Goal: Find specific page/section: Find specific page/section

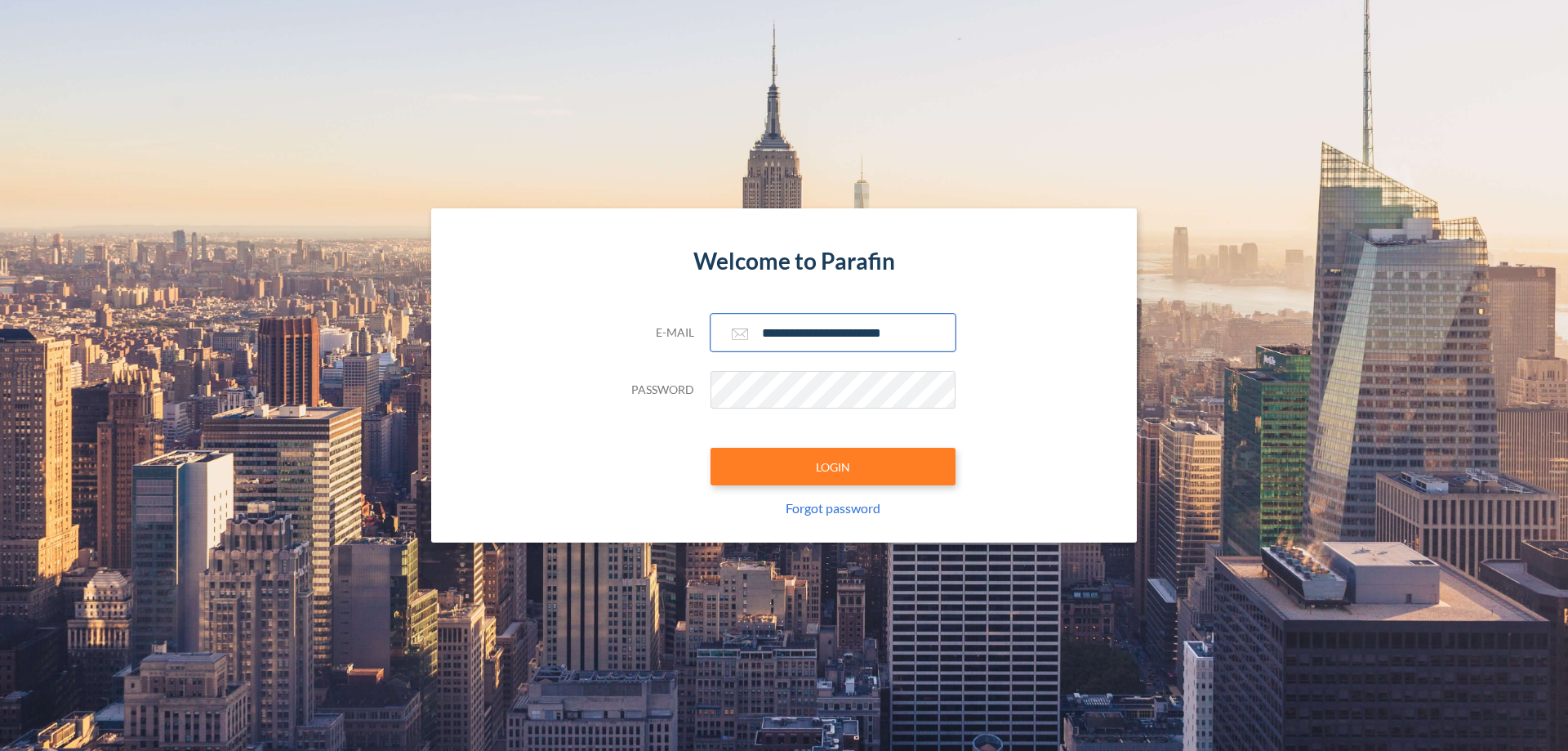
type input "**********"
click at [833, 467] on button "LOGIN" at bounding box center [832, 466] width 245 height 38
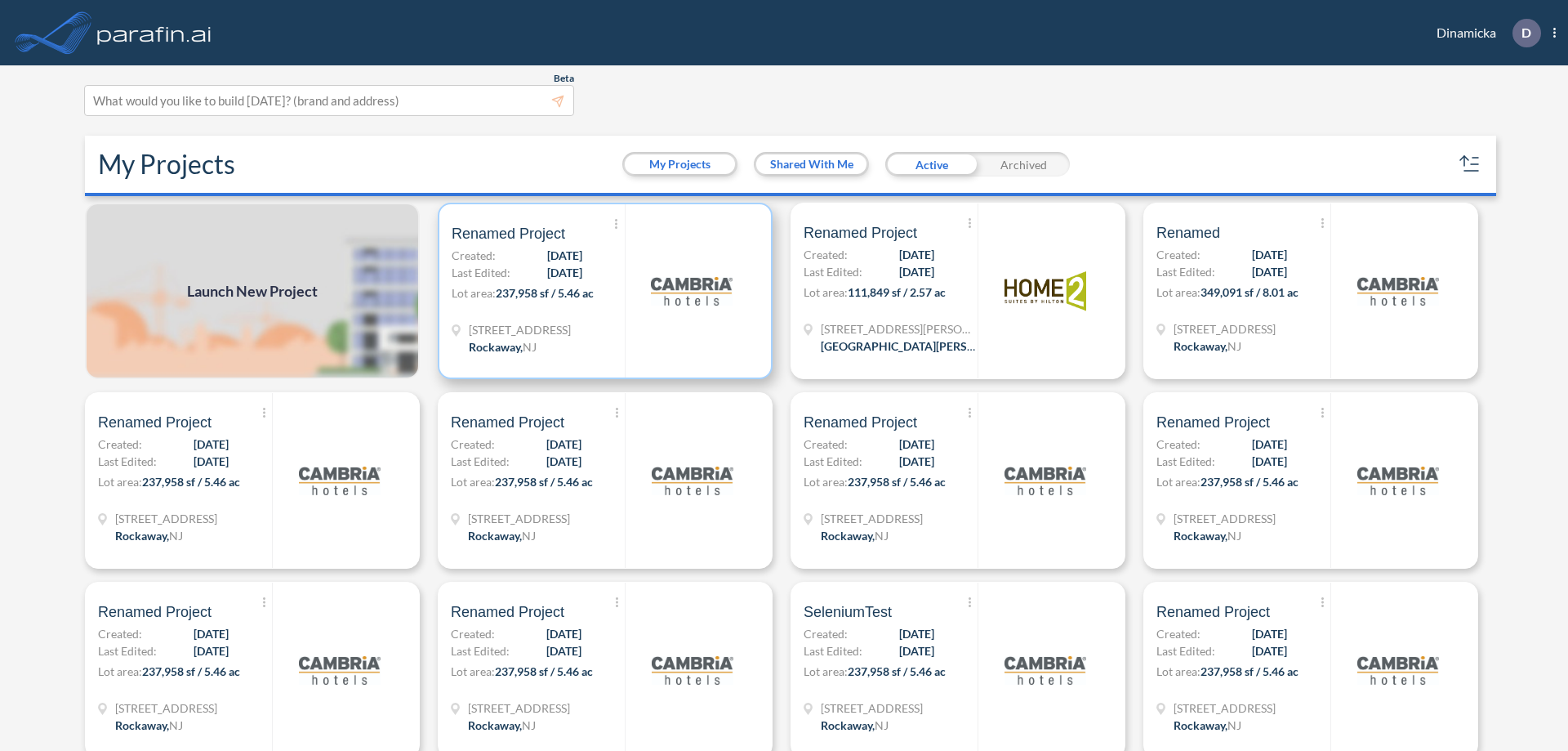
scroll to position [4, 0]
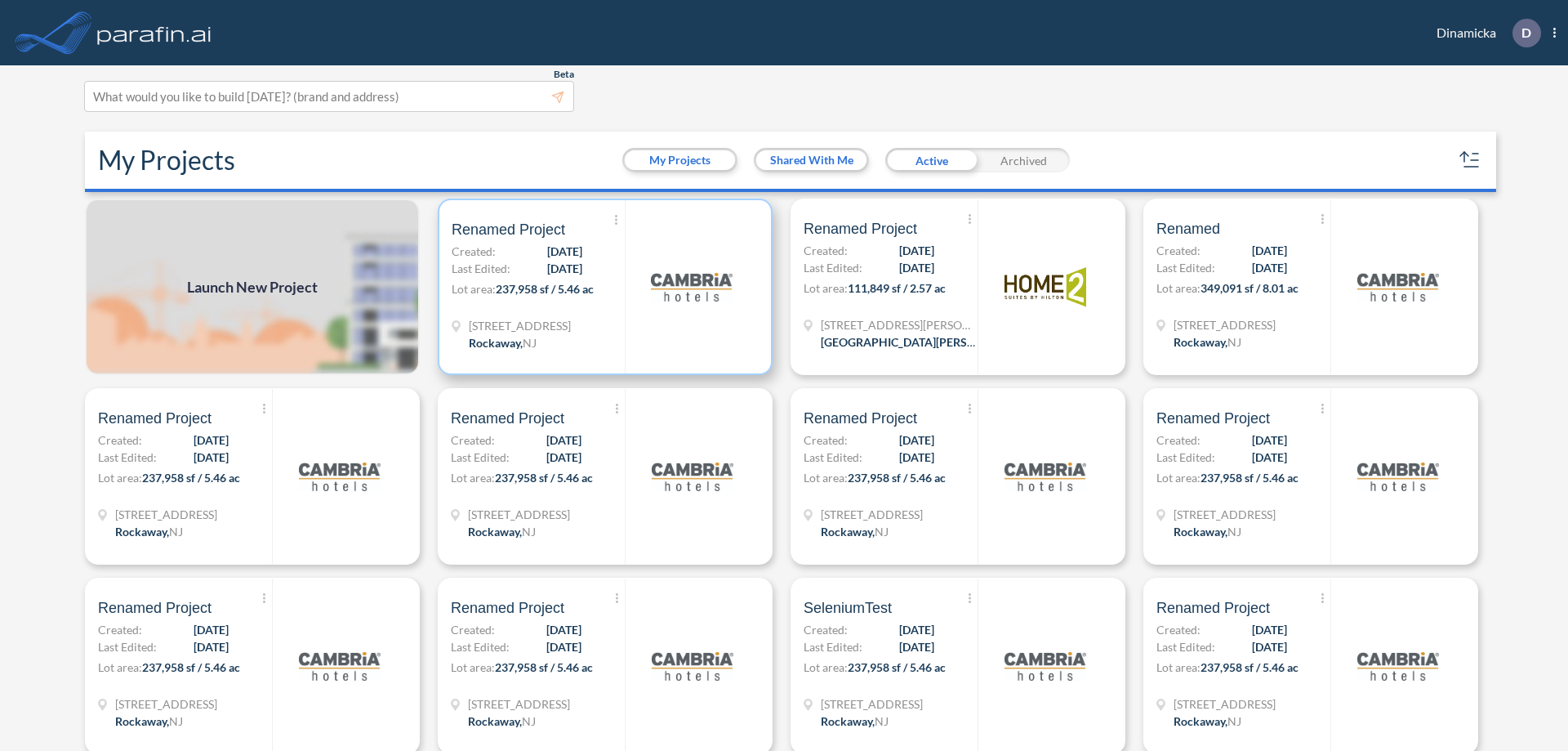
click at [602, 287] on p "Lot area: 237,958 sf / 5.46 ac" at bounding box center [538, 293] width 173 height 24
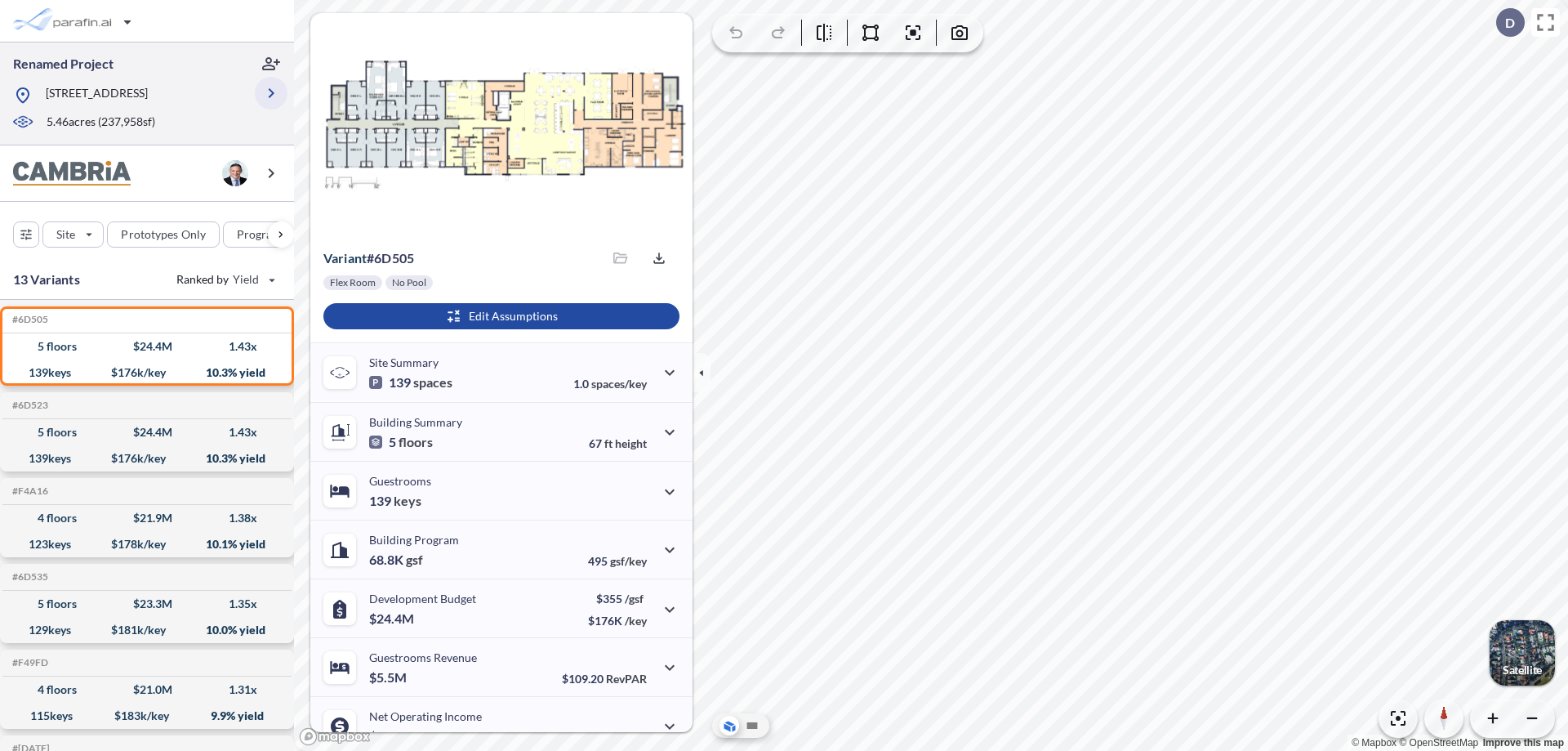
click at [271, 94] on icon "button" at bounding box center [270, 93] width 19 height 19
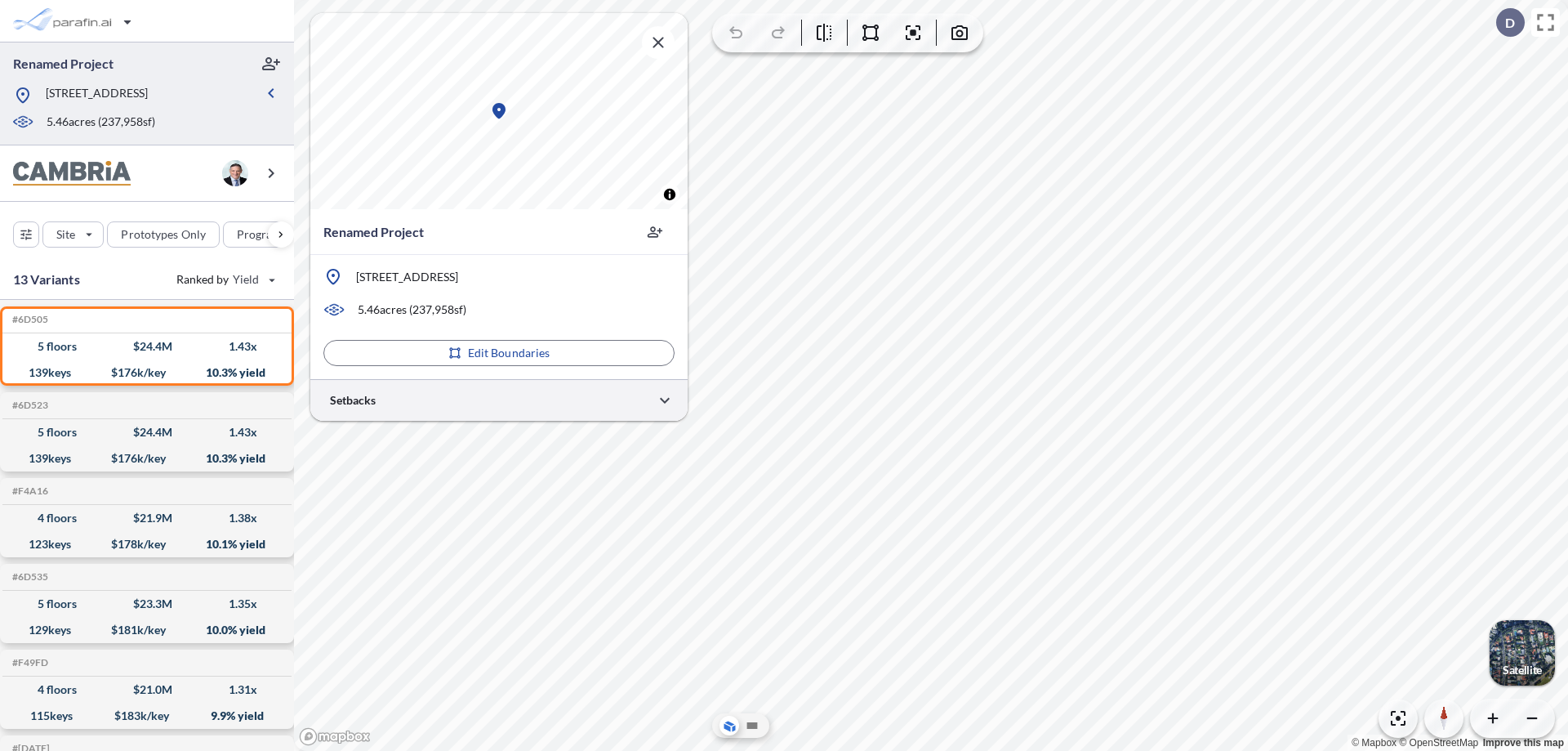
click at [499, 400] on div at bounding box center [499, 399] width 378 height 41
